Goal: Task Accomplishment & Management: Complete application form

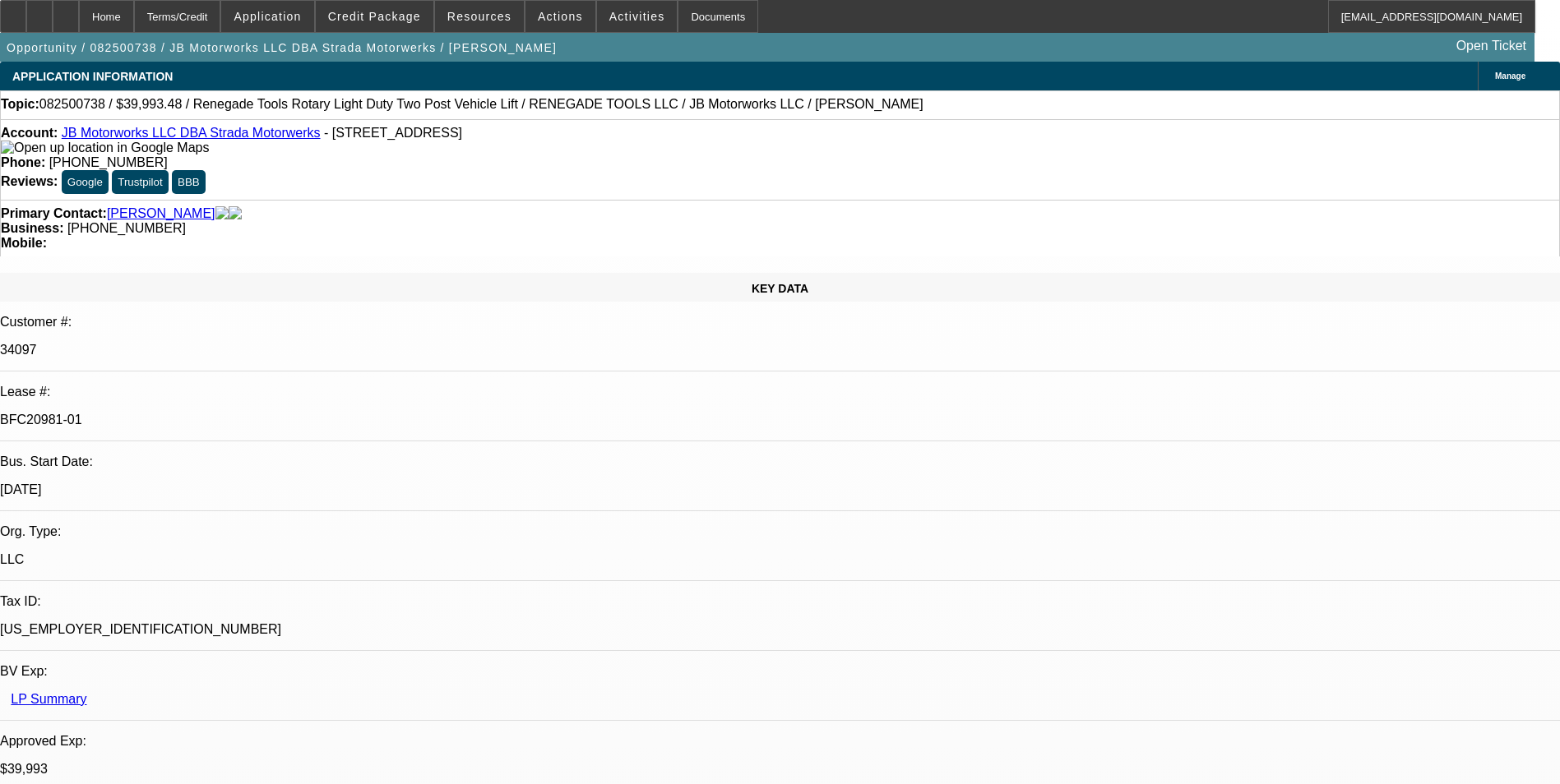
select select "0"
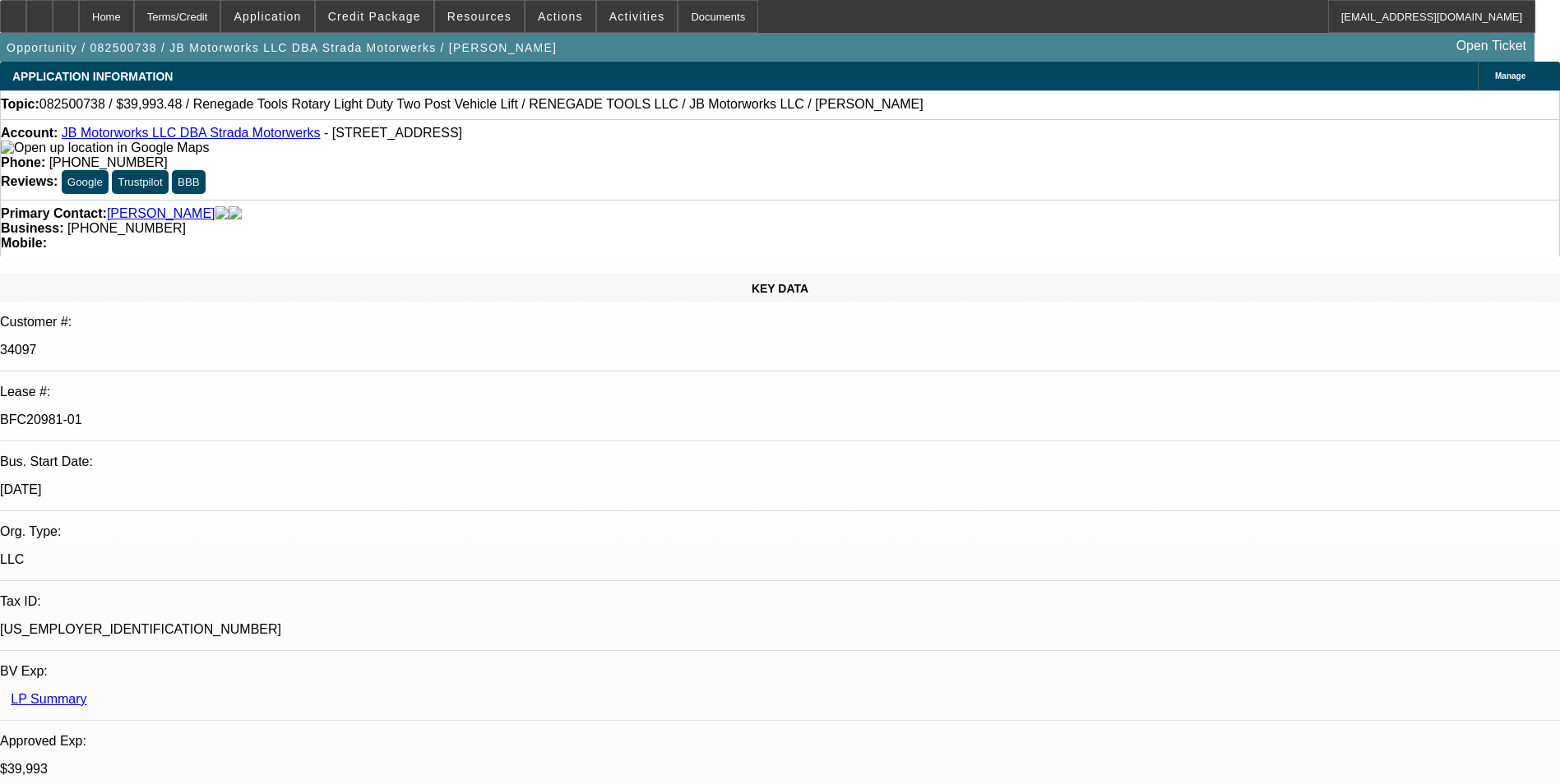
select select "0"
select select "0.1"
select select "1"
select select "3"
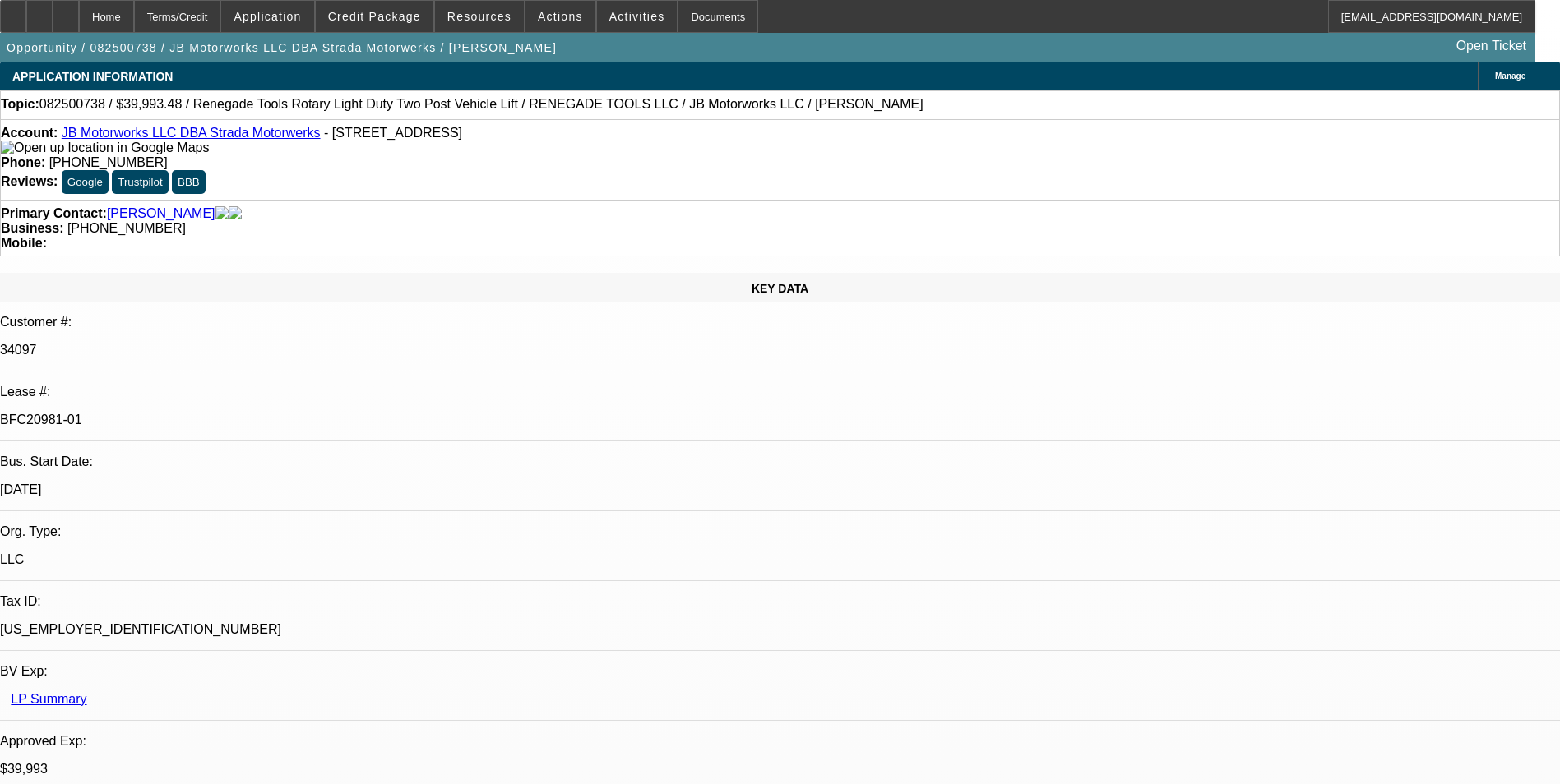
select select "6"
select select "1"
select select "3"
select select "6"
select select "1"
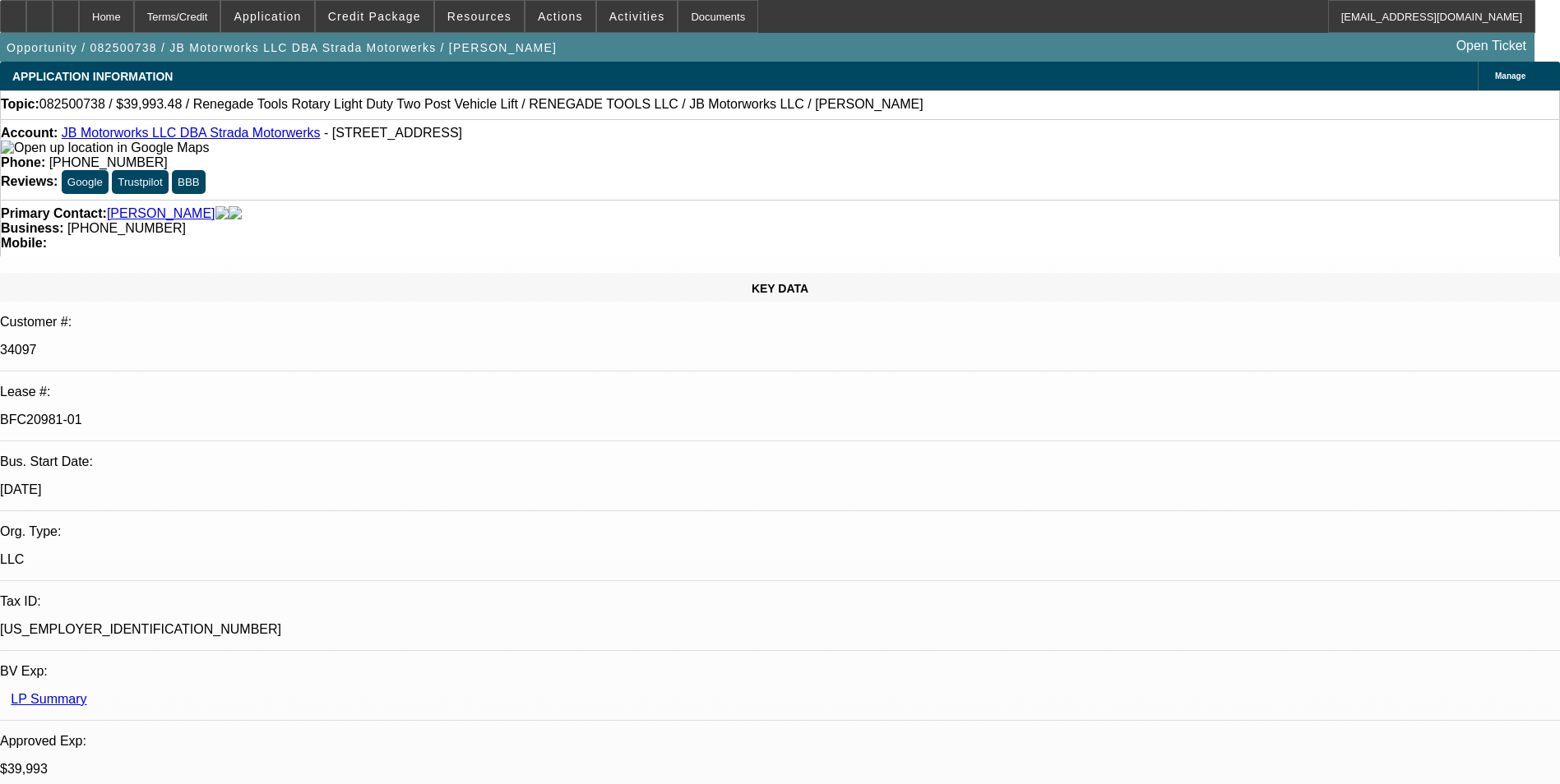
select select "3"
select select "6"
select select "1"
select select "3"
select select "4"
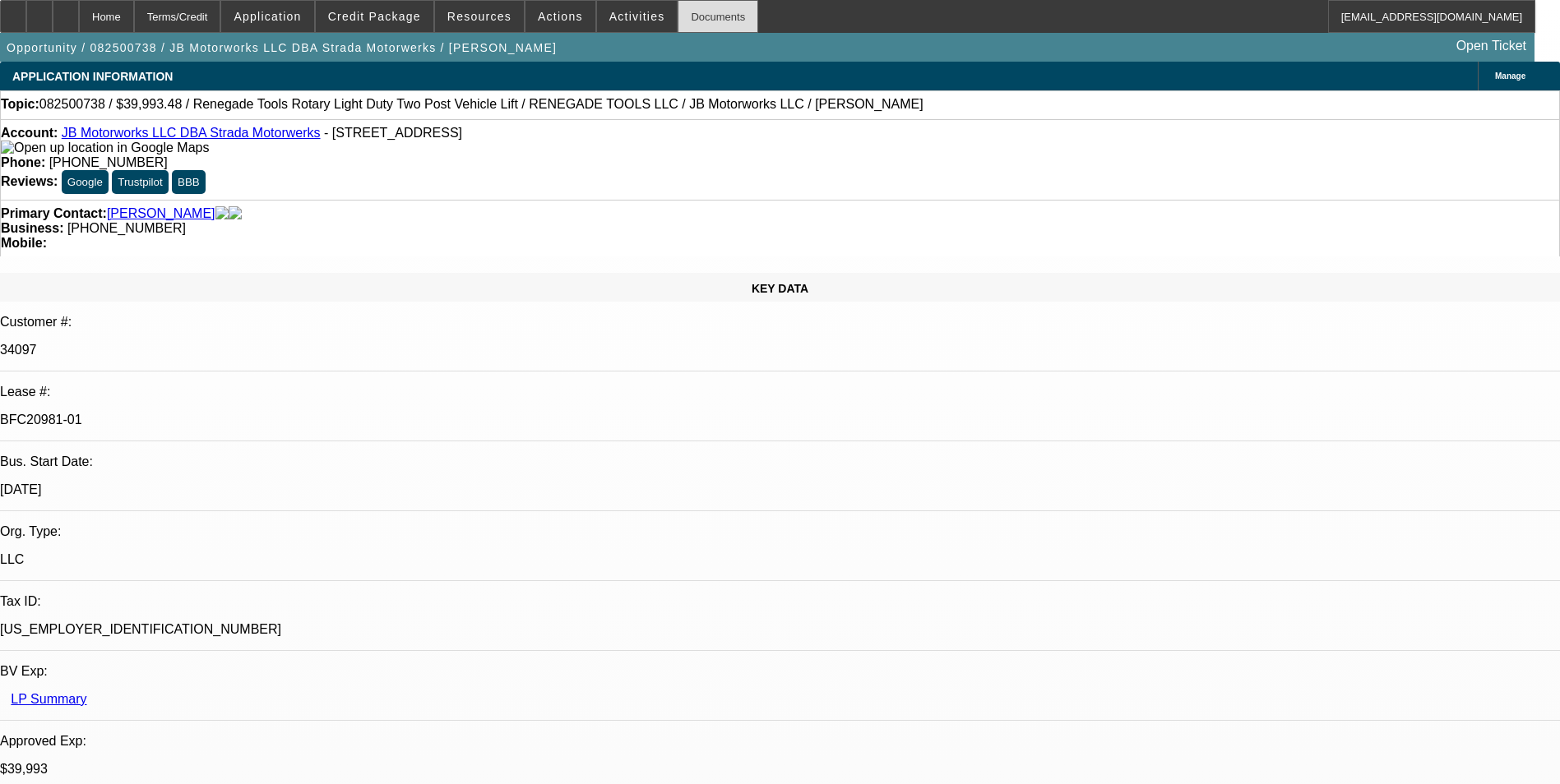
click at [677, 9] on div "Documents" at bounding box center [717, 16] width 81 height 33
